Goal: Task Accomplishment & Management: Use online tool/utility

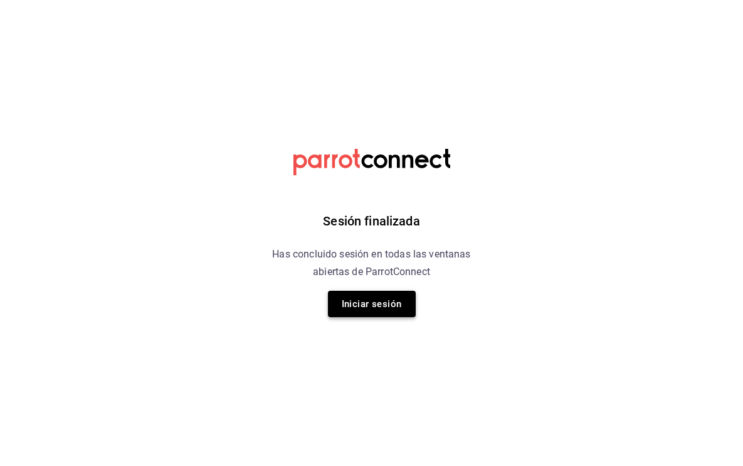
click at [368, 302] on button "Iniciar sesión" at bounding box center [372, 303] width 88 height 26
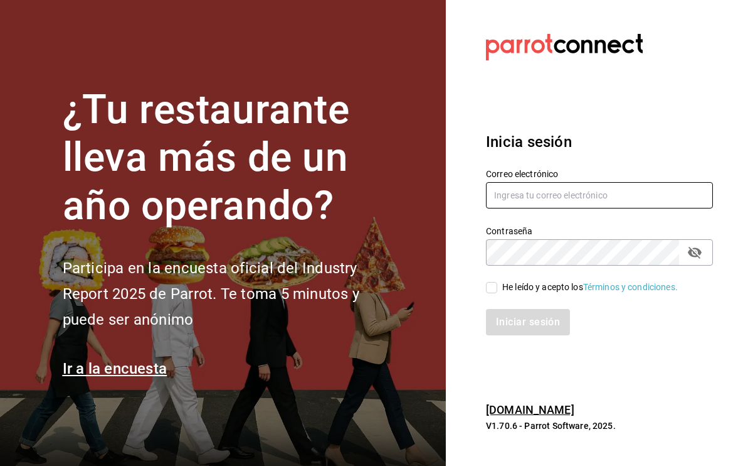
click at [570, 189] on input "text" at bounding box center [599, 195] width 227 height 26
type input "cheboludas5@gmail.com"
click at [493, 289] on input "He leído y acepto los Términos y condiciones." at bounding box center [491, 287] width 11 height 11
checkbox input "true"
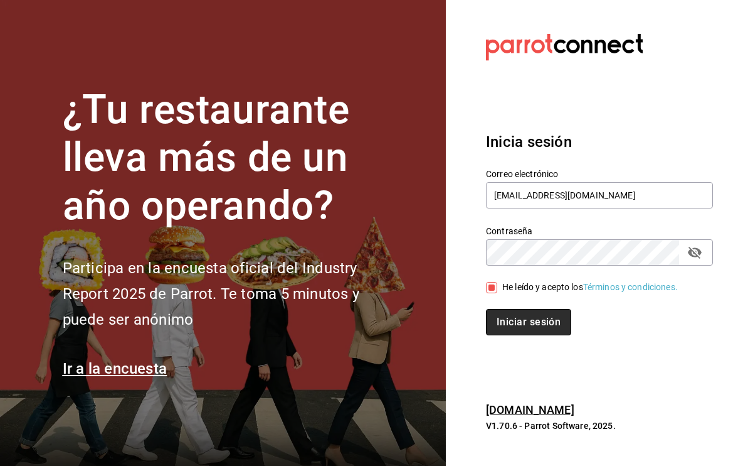
click at [529, 333] on button "Iniciar sesión" at bounding box center [528, 322] width 85 height 26
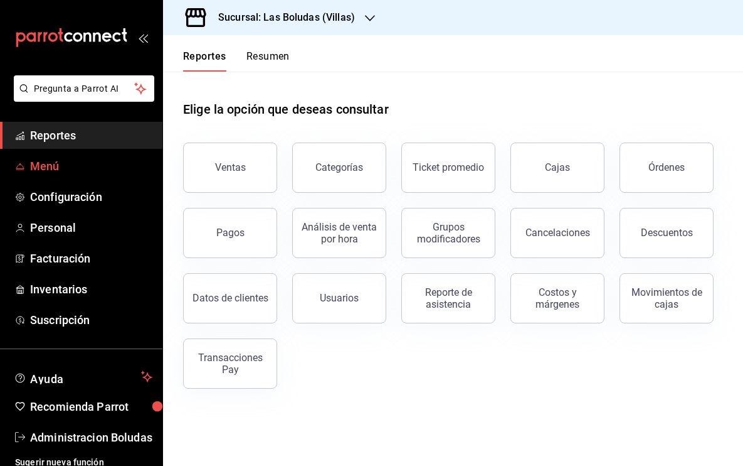
click at [115, 166] on span "Menú" at bounding box center [91, 165] width 122 height 17
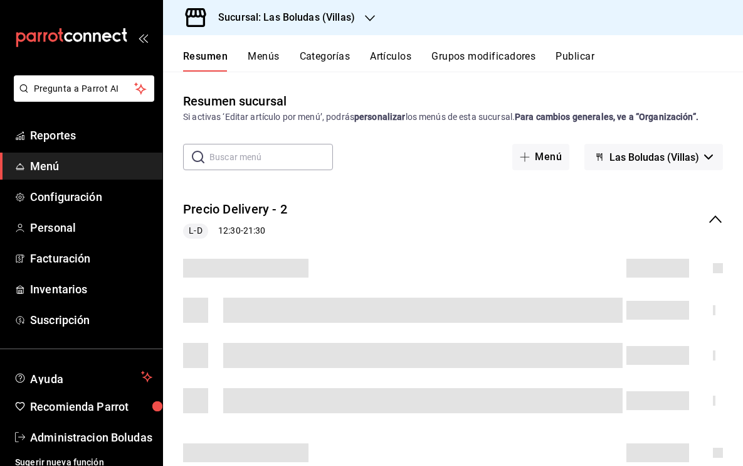
click at [741, 88] on div "Resumen sucursal Si activas ‘Editar artículo por menú’, podrás personalizar los…" at bounding box center [453, 268] width 580 height 393
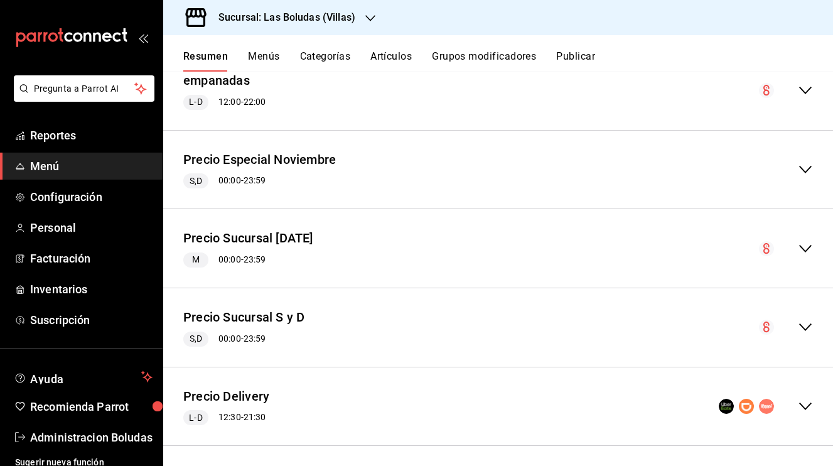
scroll to position [1907, 0]
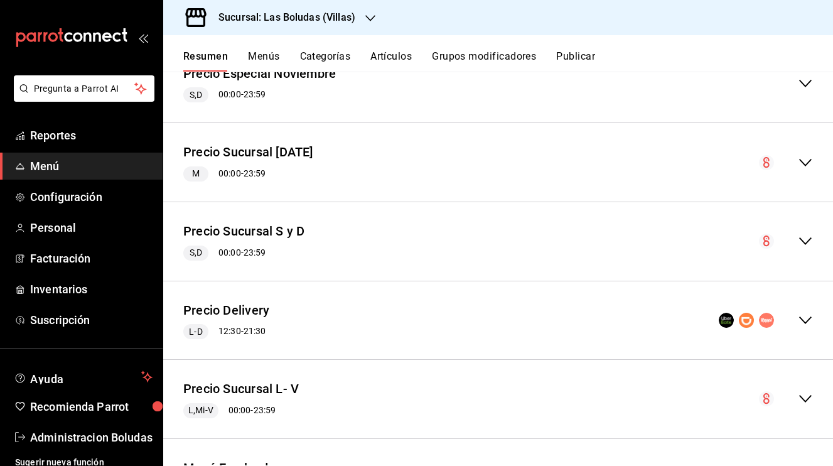
click at [743, 238] on icon "collapse-menu-row" at bounding box center [804, 240] width 15 height 15
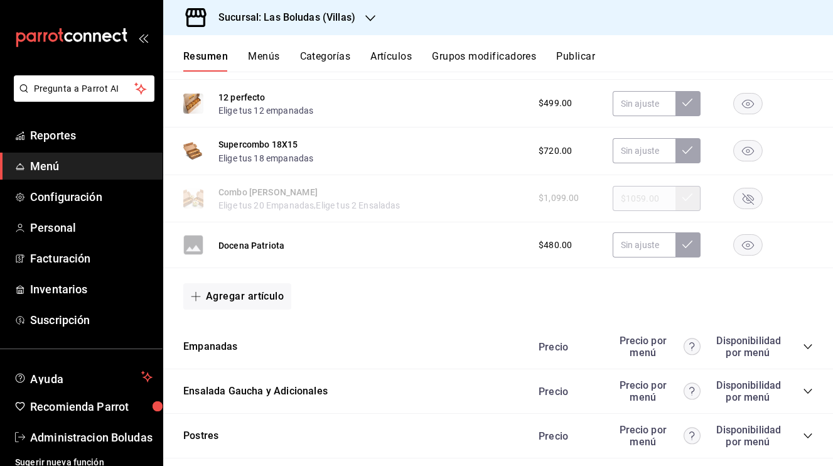
scroll to position [2574, 0]
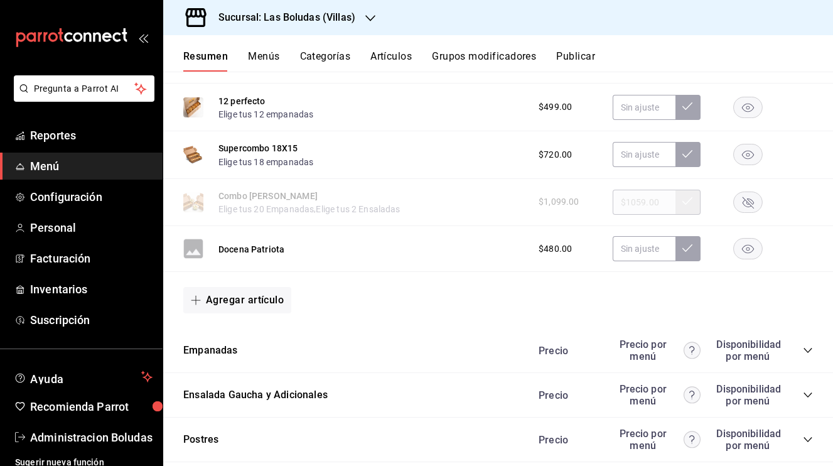
click at [743, 250] on rect "button" at bounding box center [747, 248] width 29 height 21
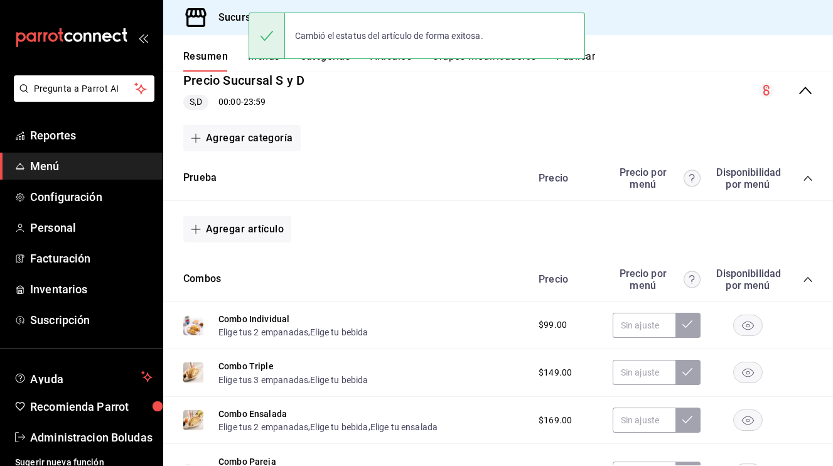
scroll to position [2027, 0]
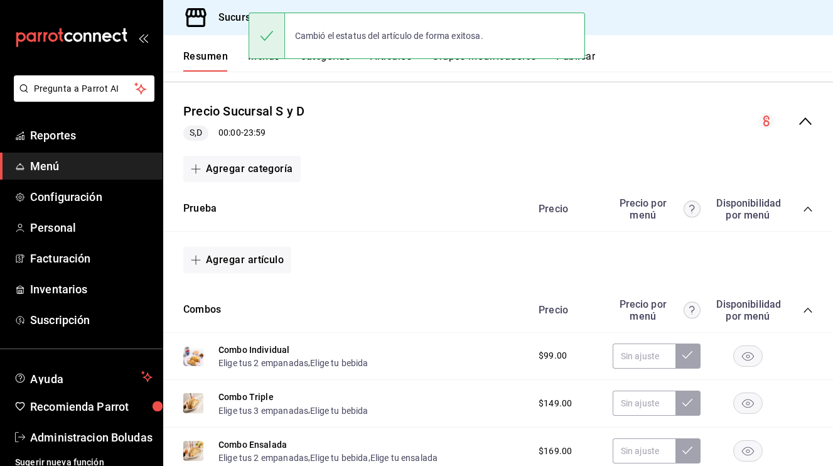
click at [743, 307] on icon "collapse-category-row" at bounding box center [807, 310] width 10 height 10
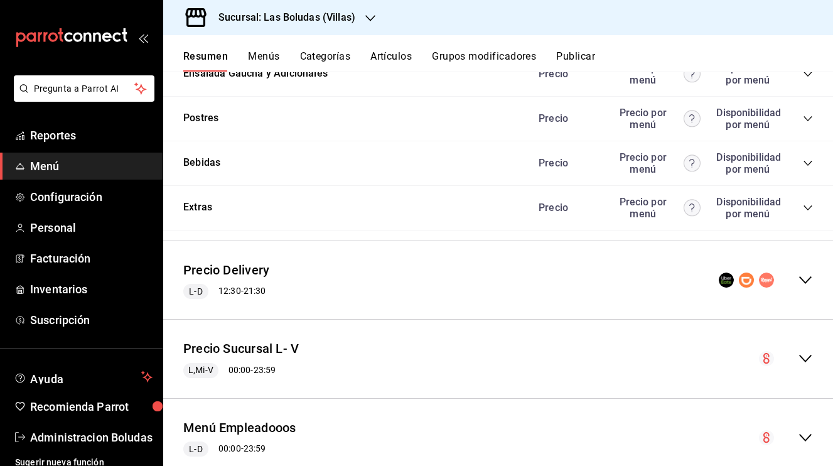
scroll to position [2390, 0]
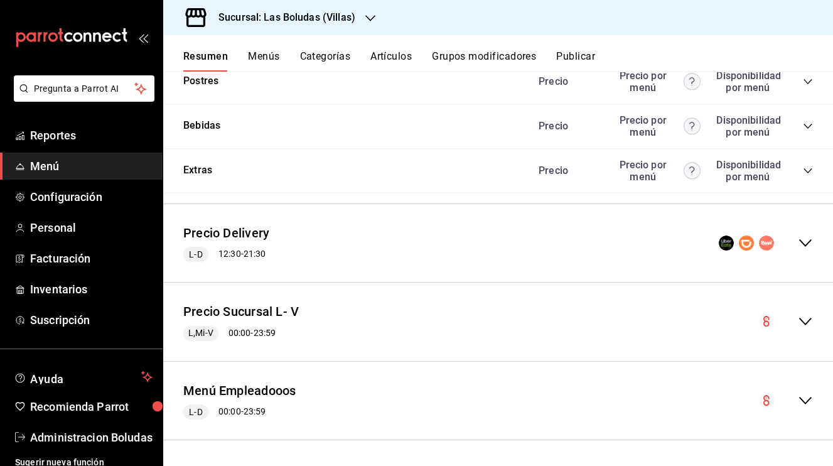
click at [743, 316] on icon "collapse-menu-row" at bounding box center [804, 321] width 15 height 15
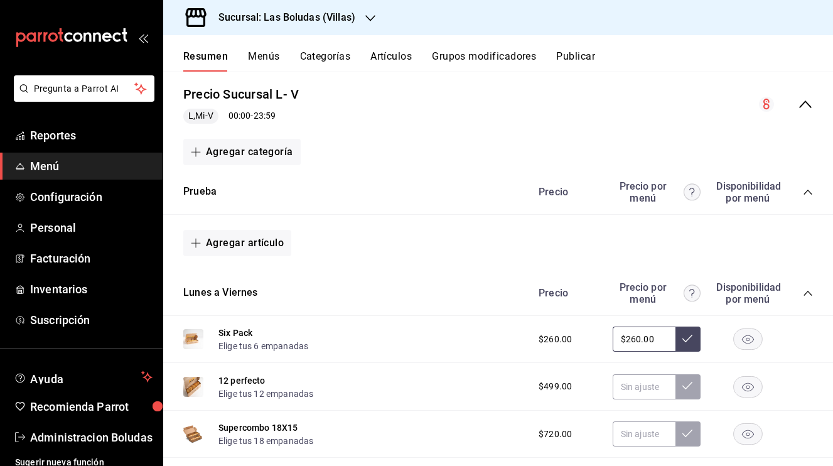
scroll to position [2589, 0]
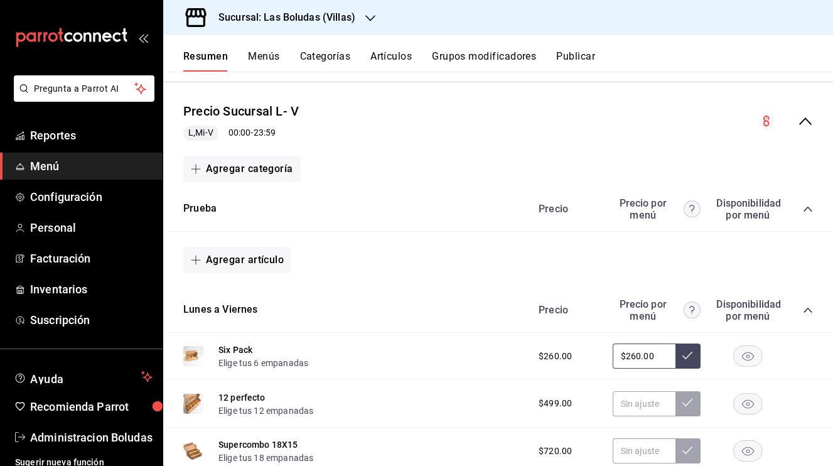
click at [743, 125] on icon "collapse-menu-row" at bounding box center [804, 121] width 15 height 15
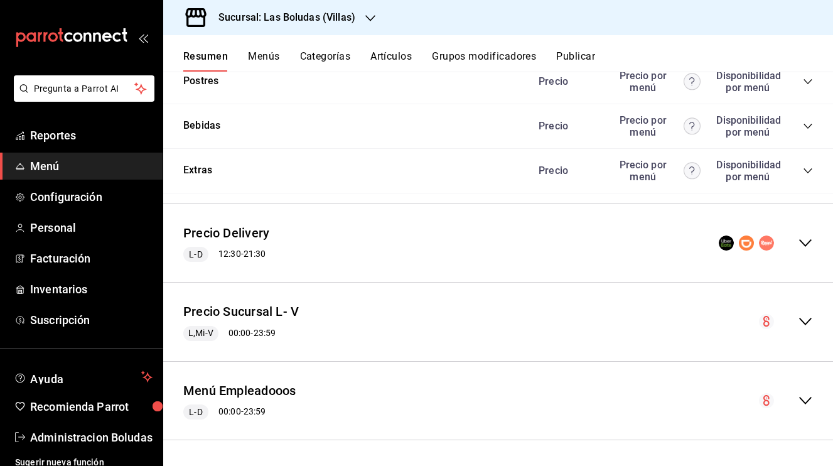
scroll to position [2390, 0]
